Goal: Task Accomplishment & Management: Use online tool/utility

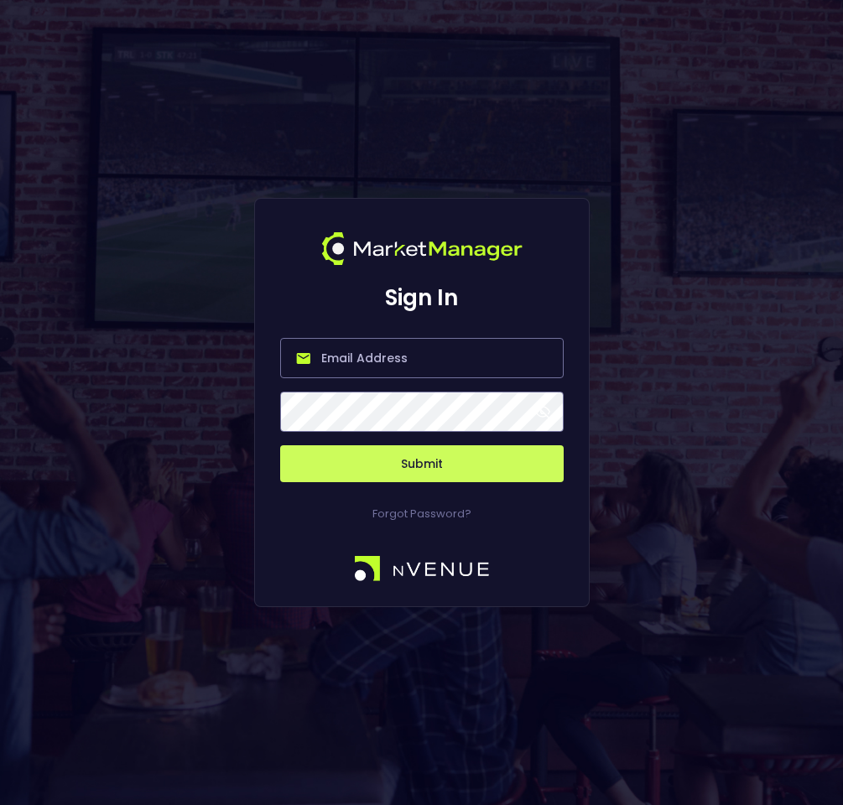
type input "[PERSON_NAME][EMAIL_ADDRESS][DOMAIN_NAME]"
click at [412, 453] on button "Submit" at bounding box center [422, 463] width 284 height 37
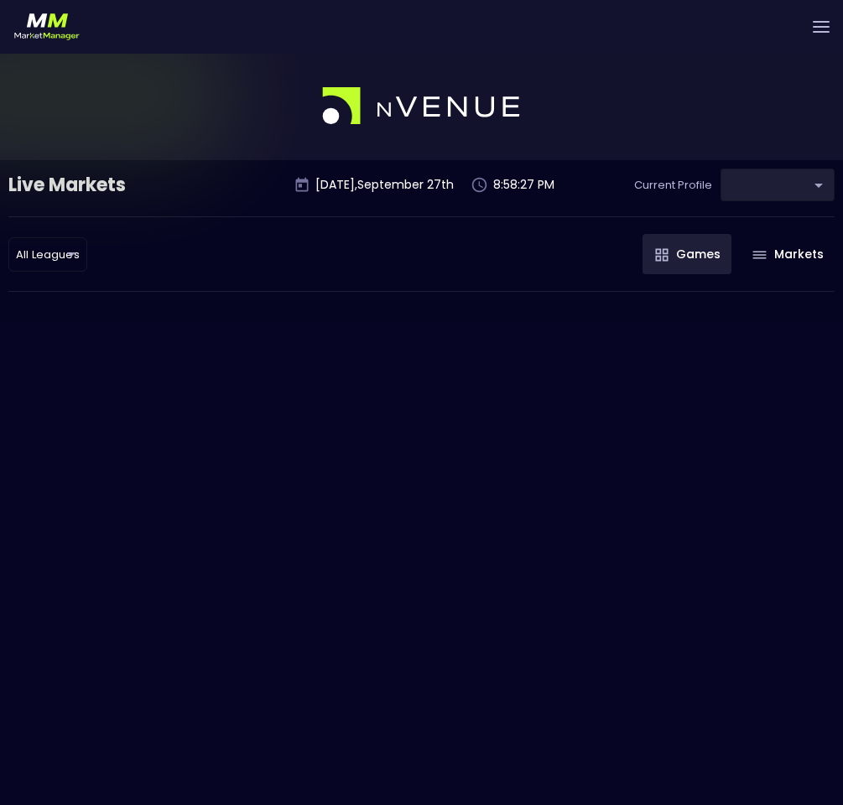
type input "0a763355-b225-40e6-8c79-2dda4ec7b2cf"
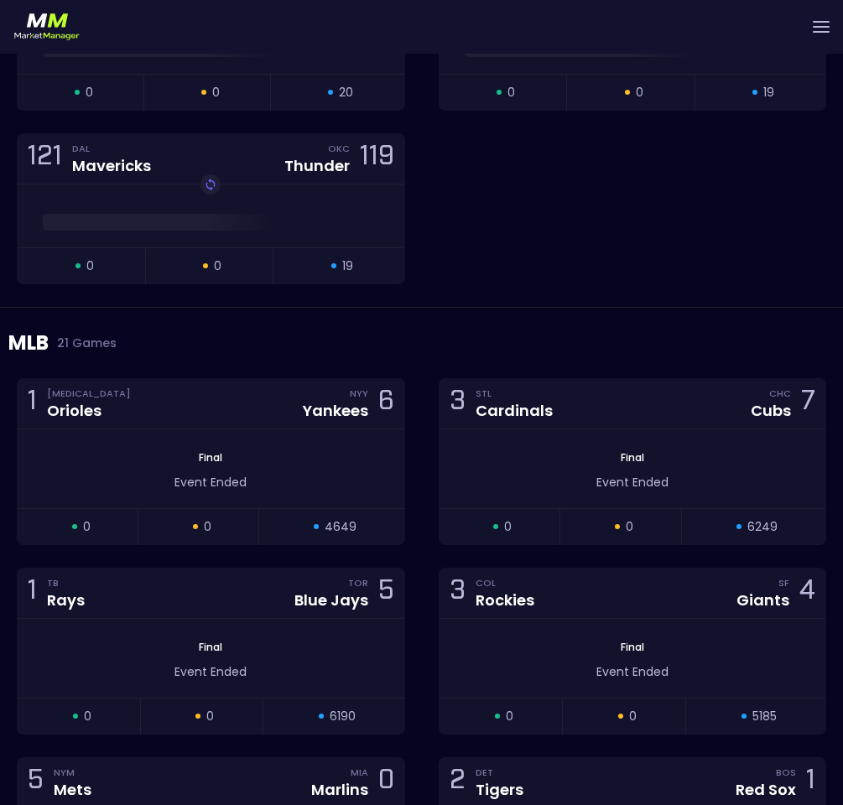
scroll to position [6683, 0]
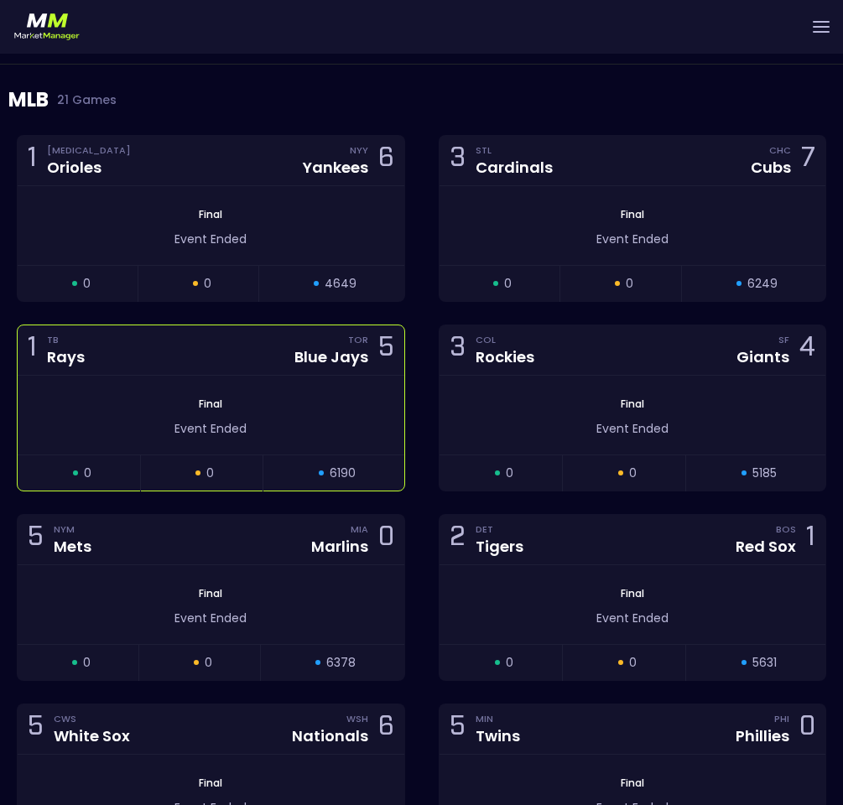
scroll to position [6801, 0]
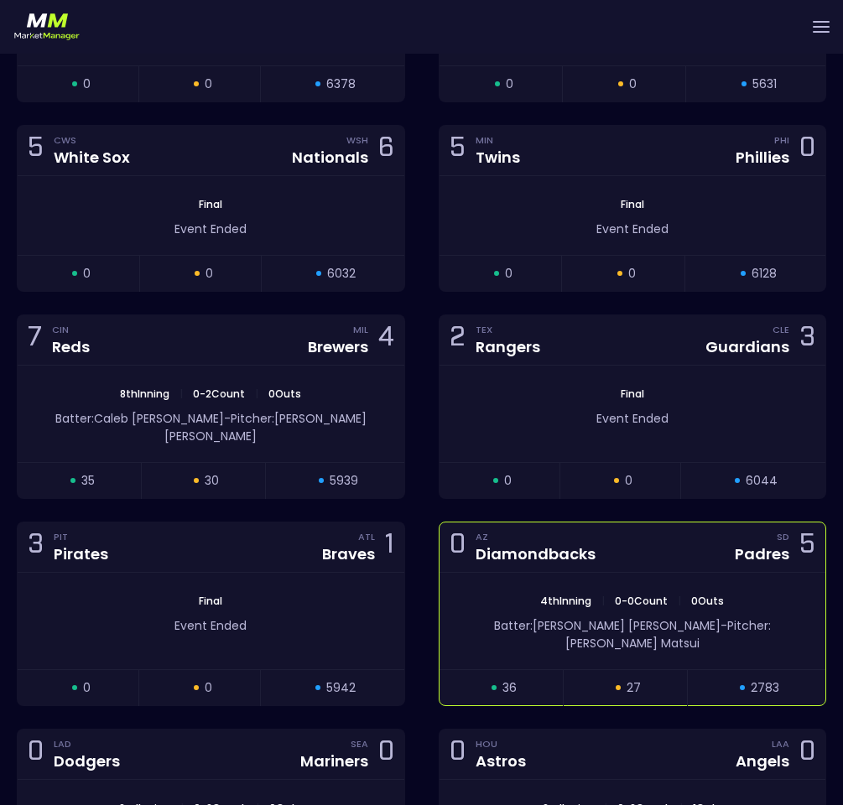
click at [483, 544] on div "Diamondbacks" at bounding box center [536, 553] width 120 height 19
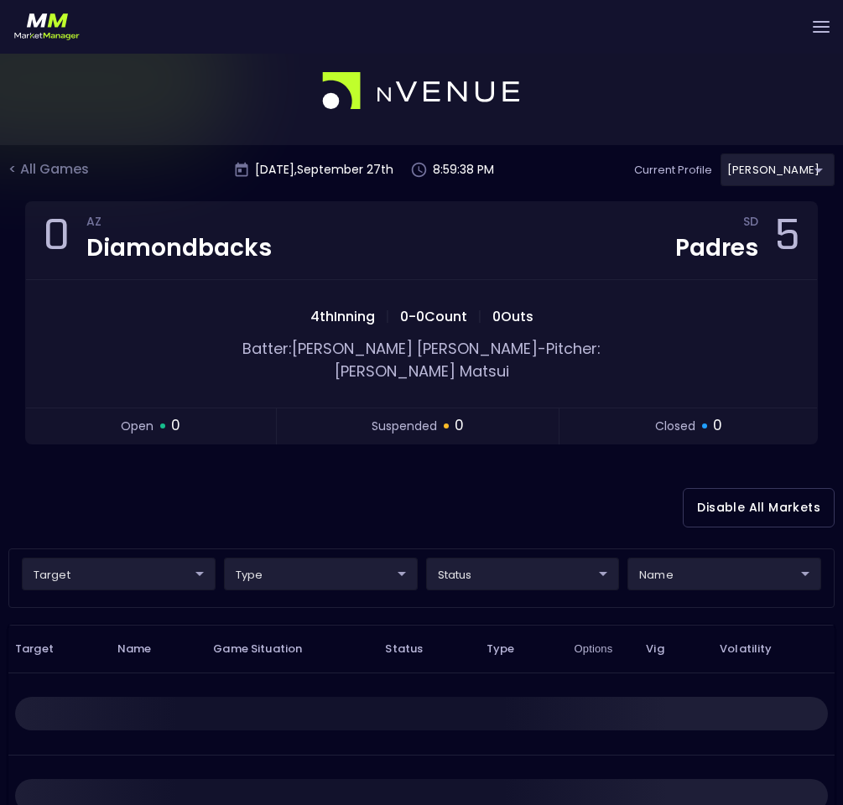
scroll to position [0, 0]
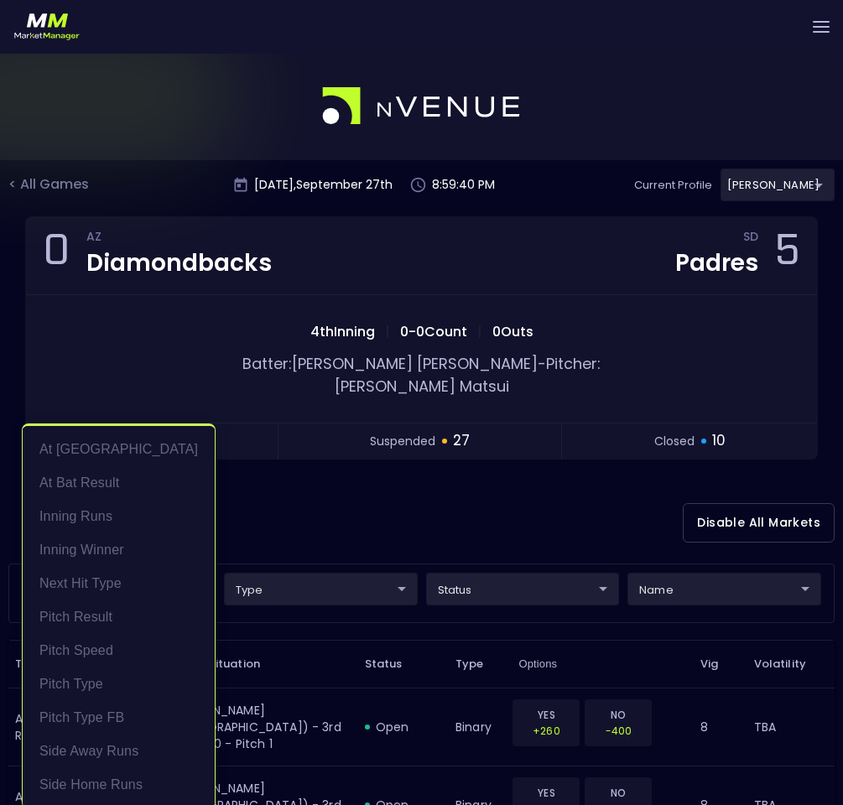
click at [135, 654] on li "Pitch Speed" at bounding box center [119, 651] width 192 height 34
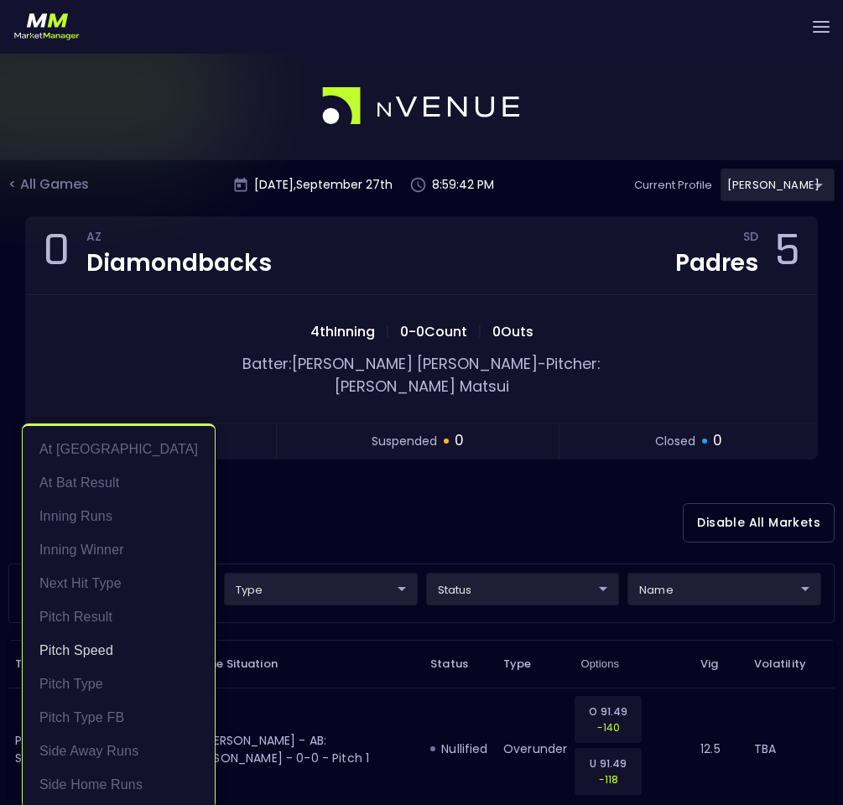
scroll to position [3, 0]
click at [302, 472] on div at bounding box center [421, 402] width 843 height 805
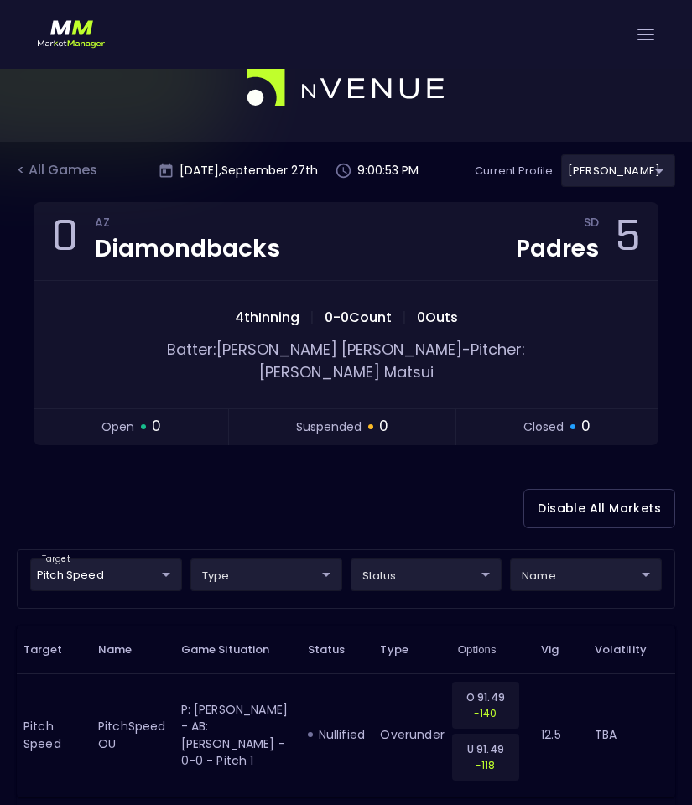
scroll to position [51, 0]
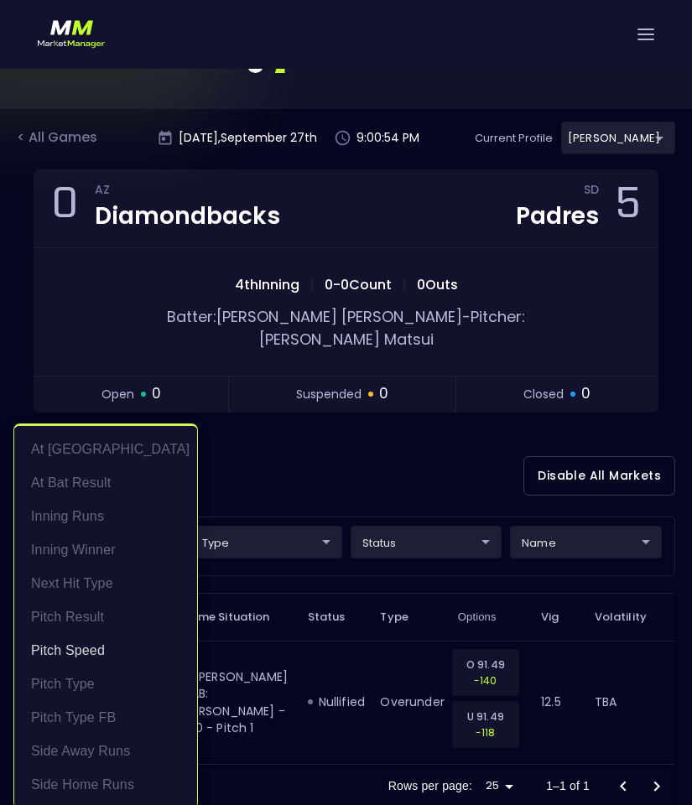
click at [135, 524] on body "Live Markets Market Configuration Profiles History [PERSON_NAME] nVenue Setting…" at bounding box center [346, 409] width 692 height 816
click at [104, 673] on li "Pitch Type" at bounding box center [105, 685] width 183 height 34
click at [104, 674] on li "Pitch Type" at bounding box center [105, 685] width 183 height 34
click at [98, 713] on li "Pitch Type FB" at bounding box center [105, 718] width 183 height 34
type input "Pitch Speed,Pitch Type FB"
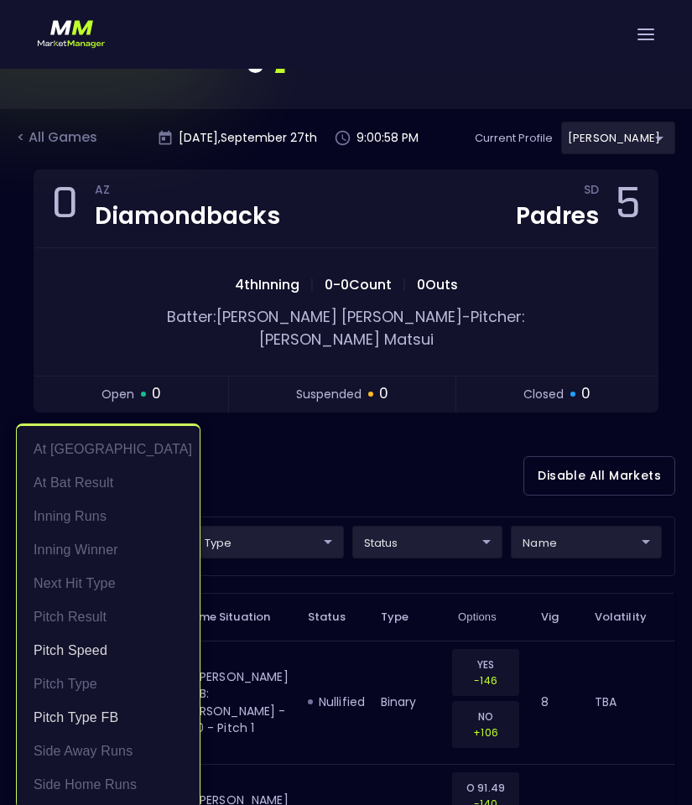
click at [248, 445] on div at bounding box center [346, 402] width 692 height 805
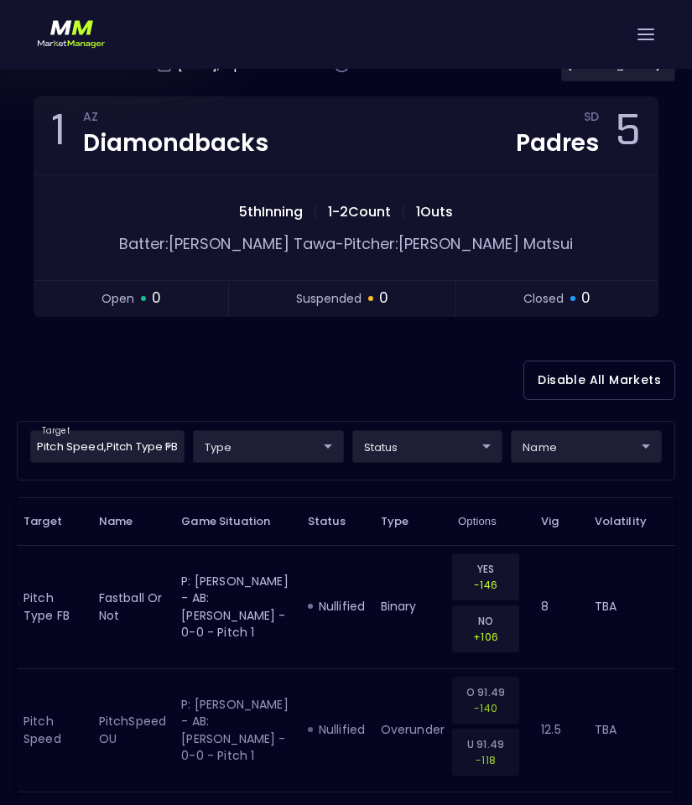
scroll to position [120, 0]
